Goal: Find specific page/section: Find specific page/section

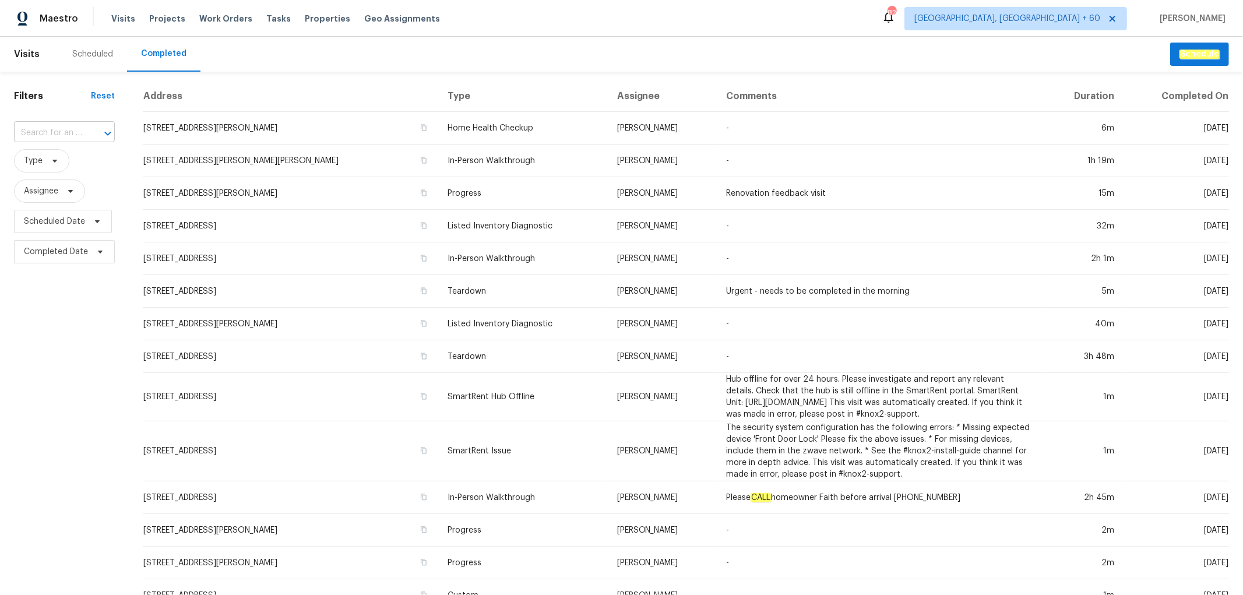
click at [63, 136] on input "text" at bounding box center [48, 133] width 68 height 18
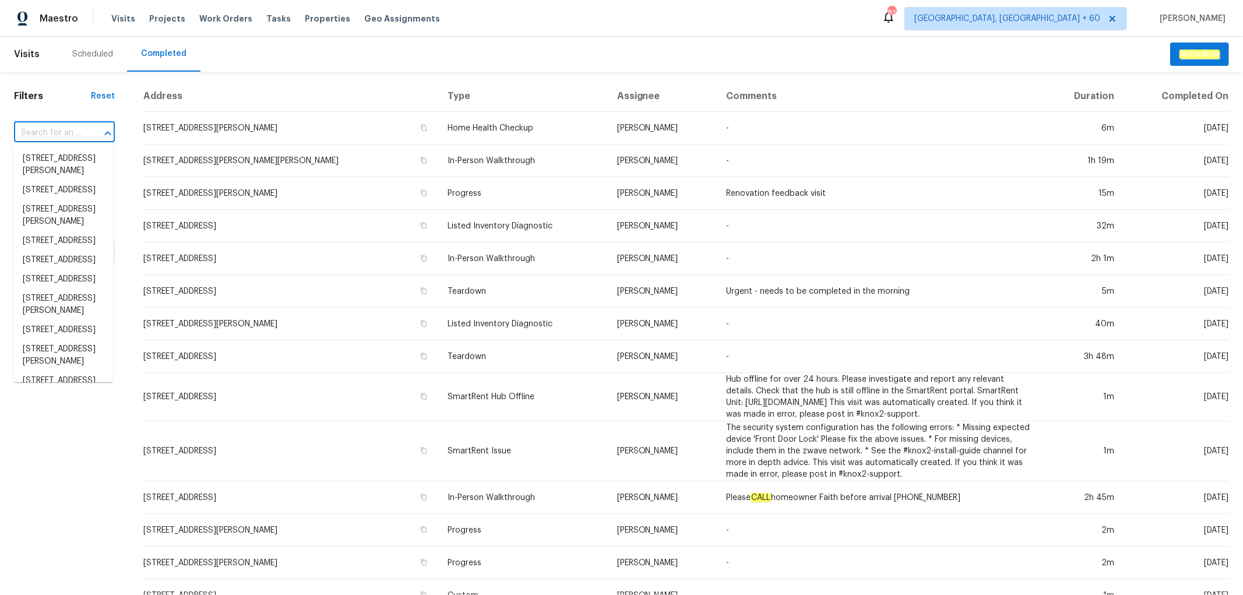
paste input "[STREET_ADDRESS]"
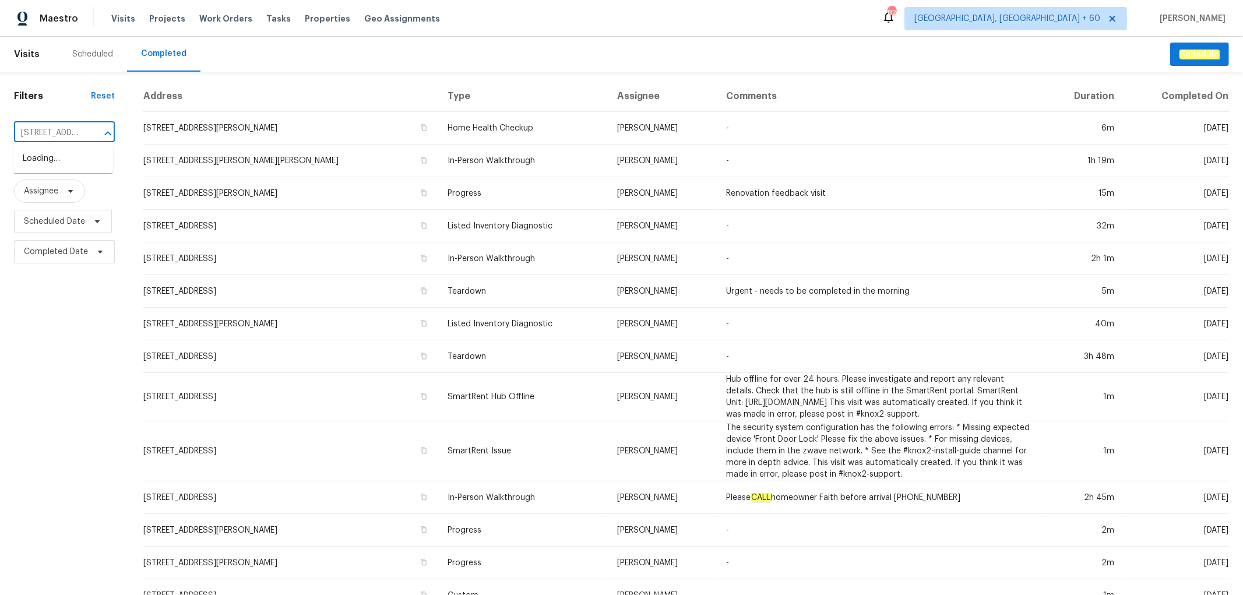
scroll to position [0, 79]
type input "[STREET_ADDRESS]"
click at [82, 168] on li "[STREET_ADDRESS]" at bounding box center [63, 158] width 100 height 19
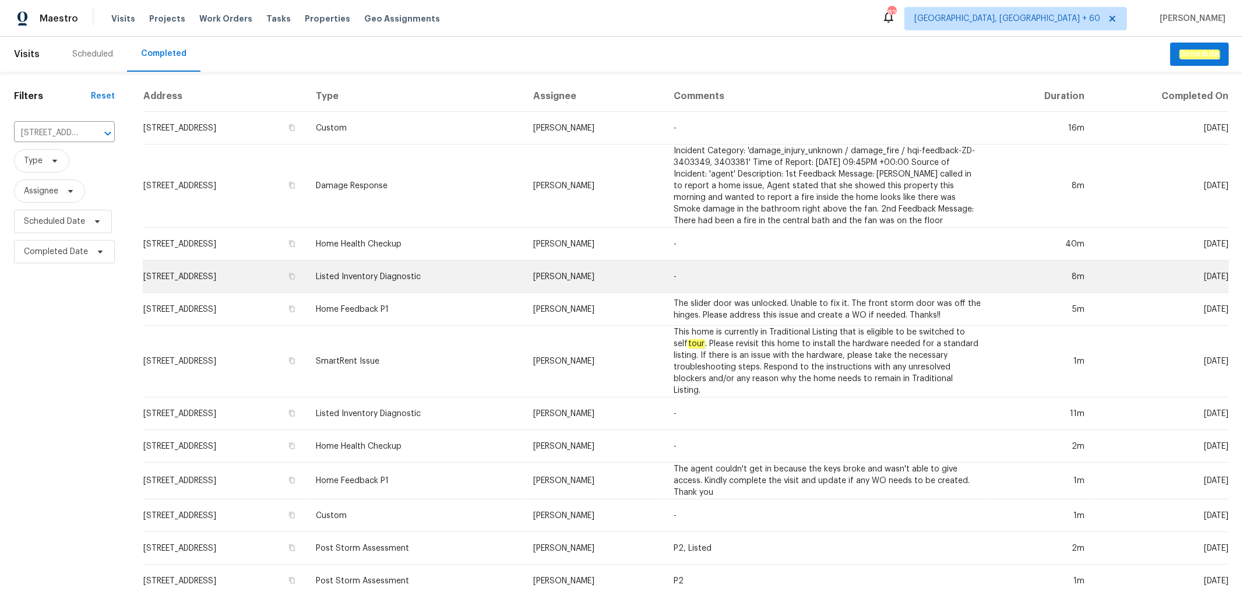
click at [464, 263] on td "Listed Inventory Diagnostic" at bounding box center [414, 276] width 217 height 33
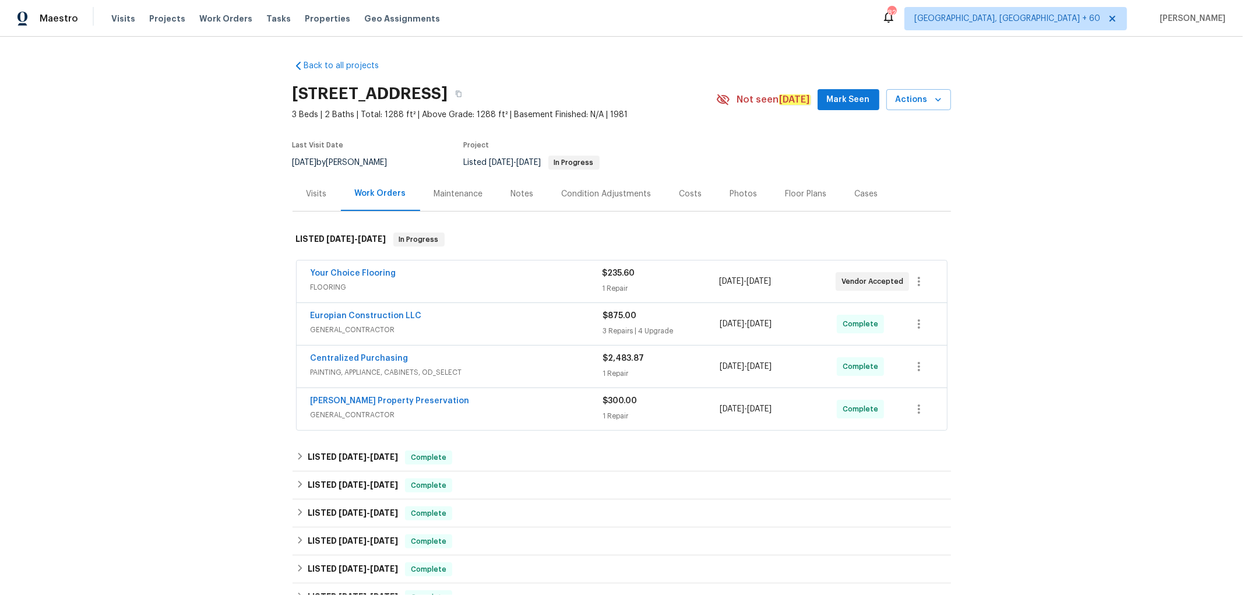
click at [736, 194] on div "Photos" at bounding box center [743, 194] width 27 height 12
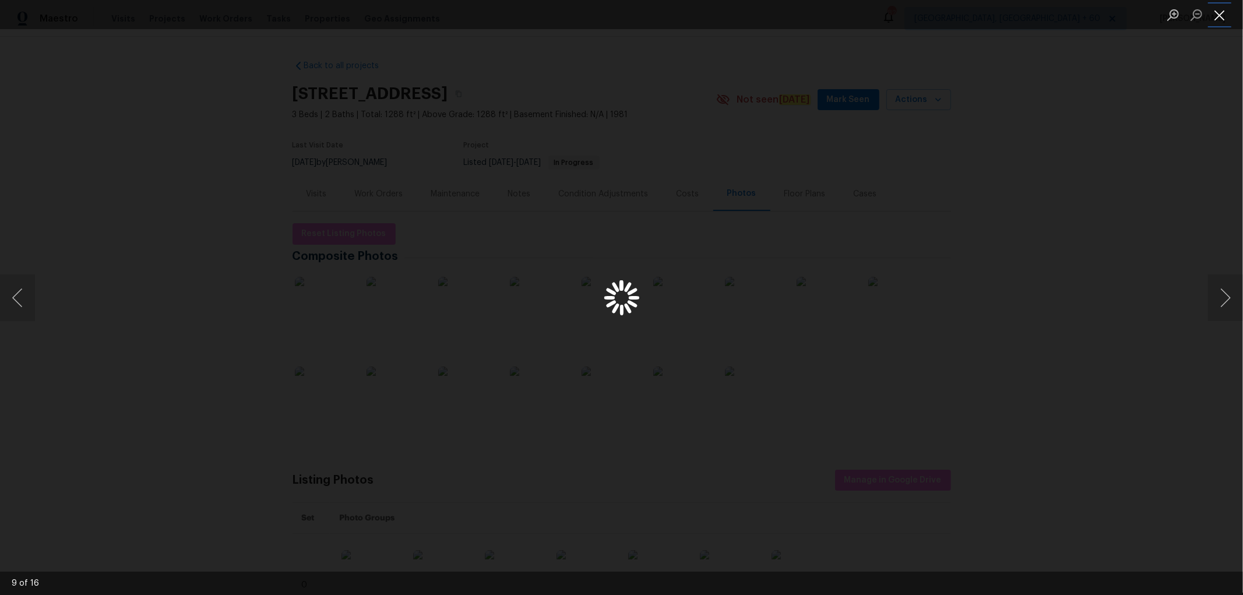
click at [1224, 14] on button "Close lightbox" at bounding box center [1219, 15] width 23 height 20
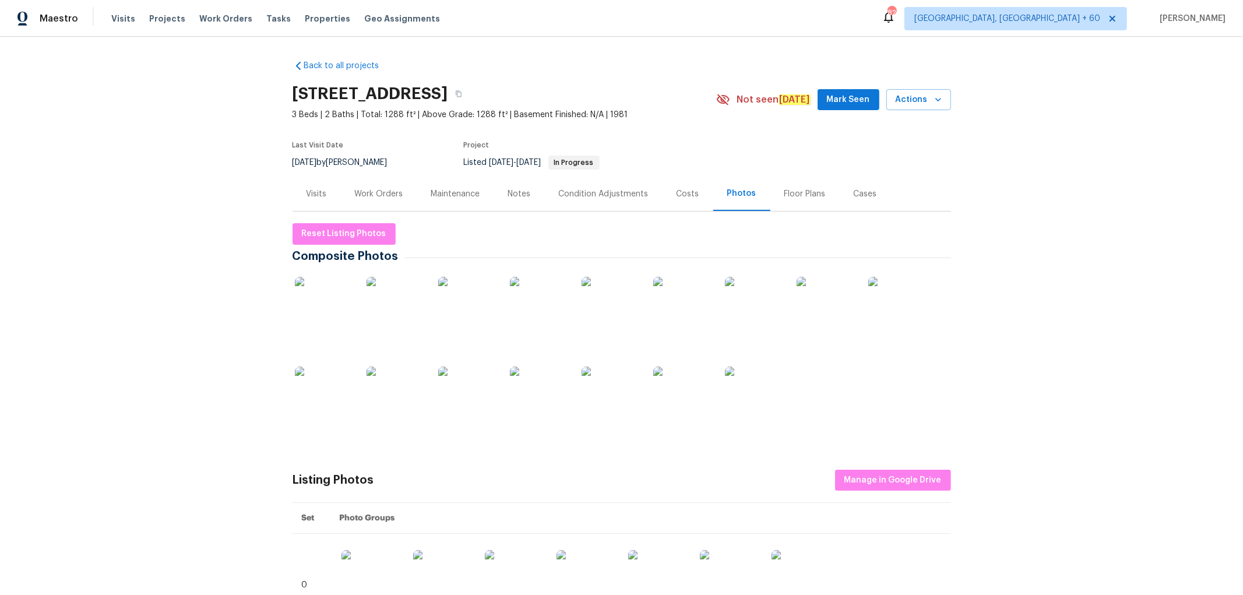
scroll to position [259, 0]
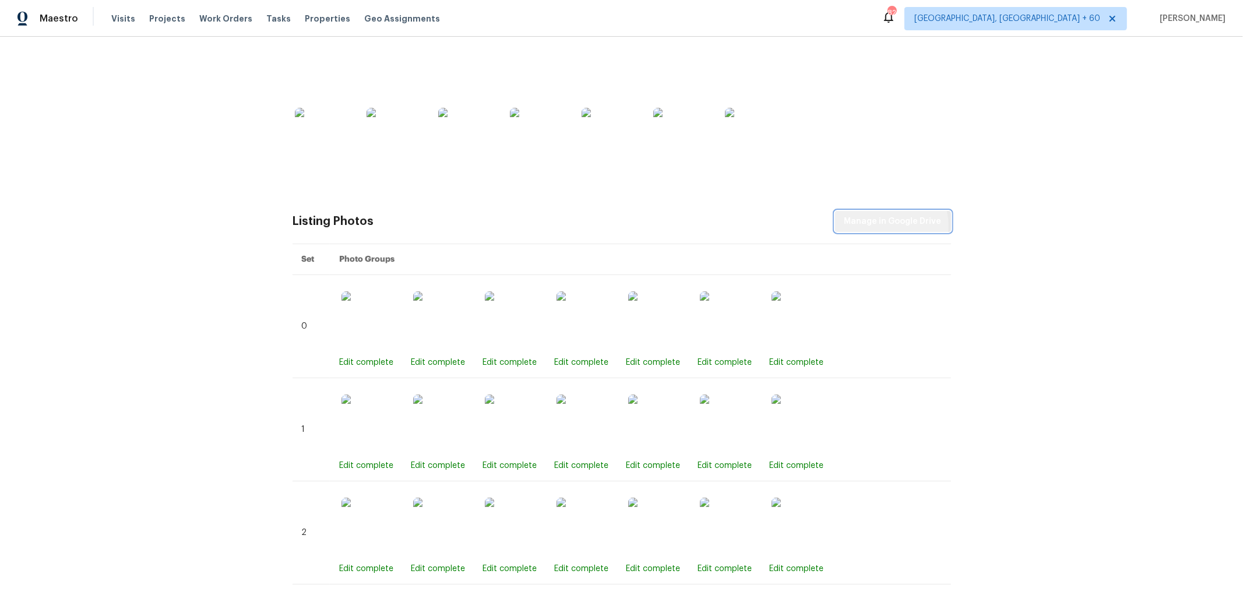
click at [884, 225] on span "Manage in Google Drive" at bounding box center [892, 221] width 97 height 15
